Goal: Find specific page/section: Find specific page/section

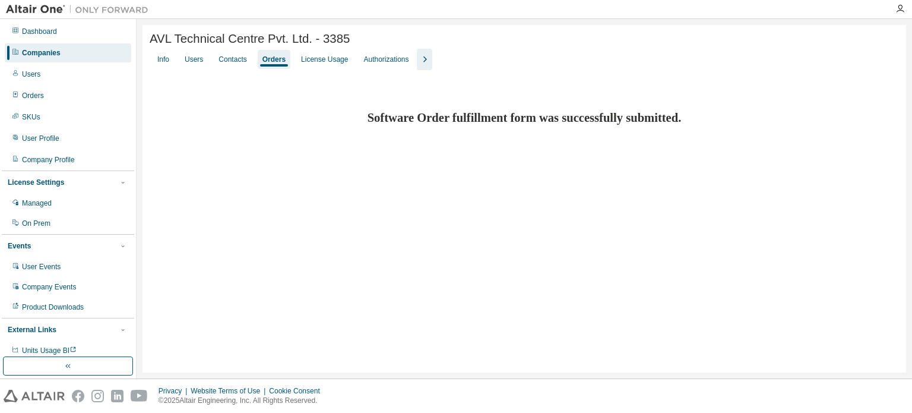
click at [49, 54] on div "Companies" at bounding box center [41, 53] width 39 height 10
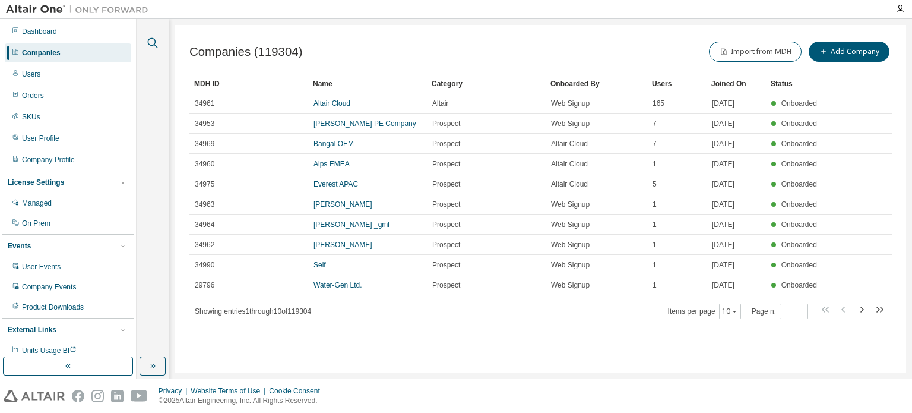
click at [152, 42] on icon "button" at bounding box center [152, 43] width 14 height 14
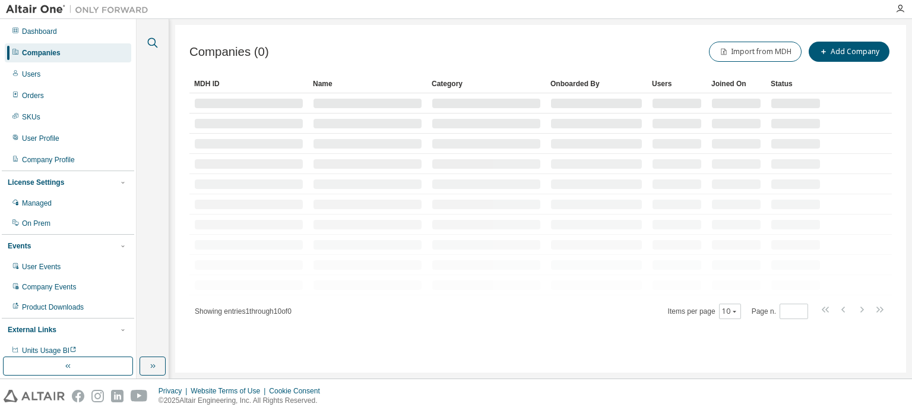
click at [150, 42] on icon "button" at bounding box center [152, 43] width 14 height 14
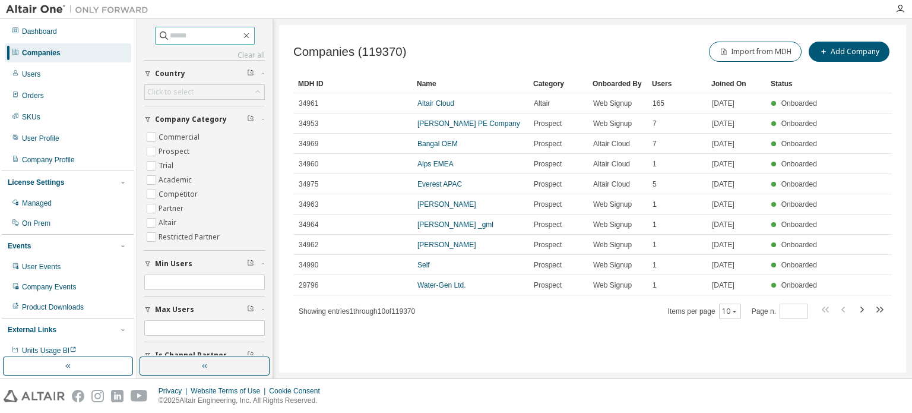
click at [209, 35] on input "text" at bounding box center [205, 36] width 71 height 12
type input "****"
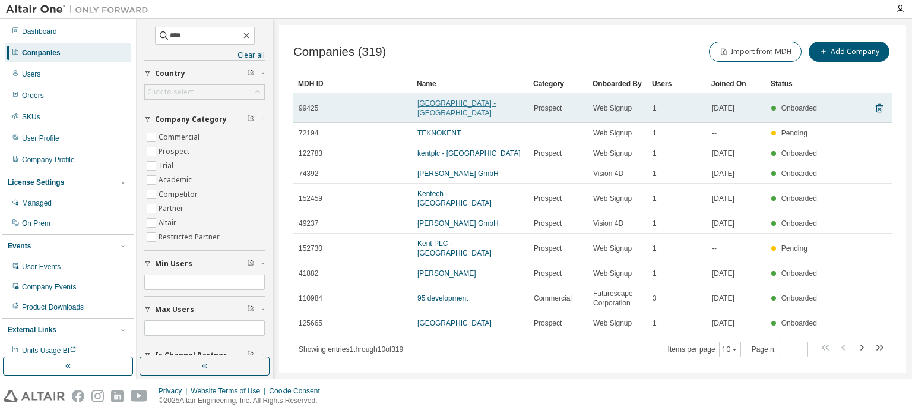
click at [446, 103] on link "Kent - Oman" at bounding box center [456, 108] width 78 height 18
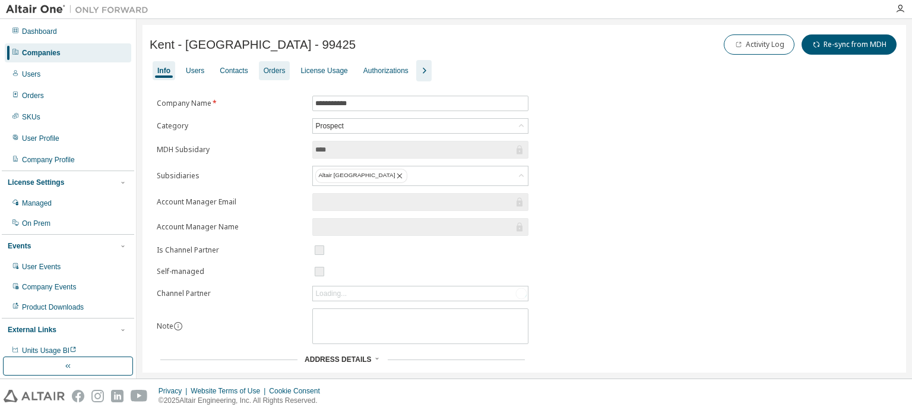
click at [273, 70] on div "Orders" at bounding box center [275, 71] width 22 height 10
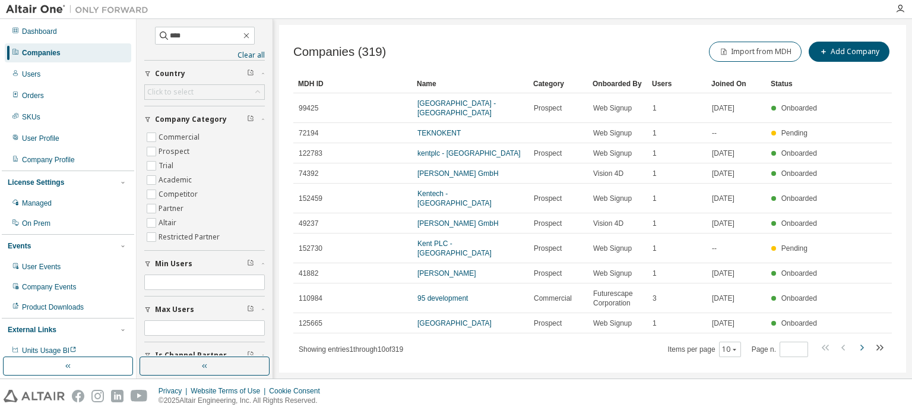
click at [862, 344] on icon "button" at bounding box center [862, 347] width 4 height 6
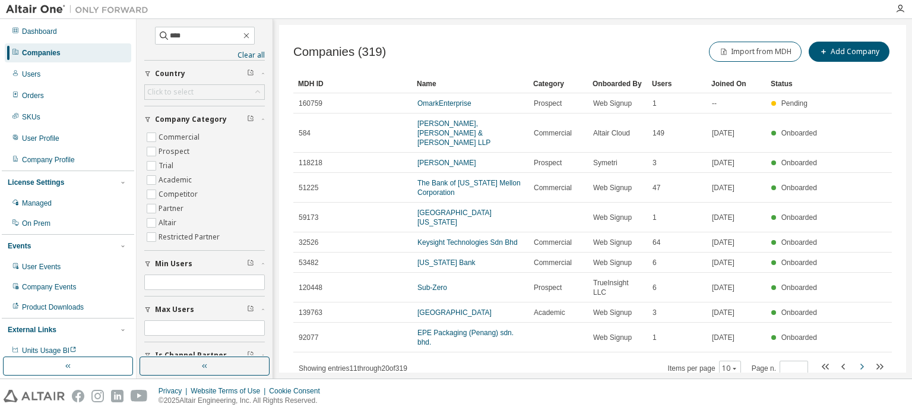
click at [862, 363] on icon "button" at bounding box center [862, 366] width 4 height 6
type input "*"
